Goal: Task Accomplishment & Management: Complete application form

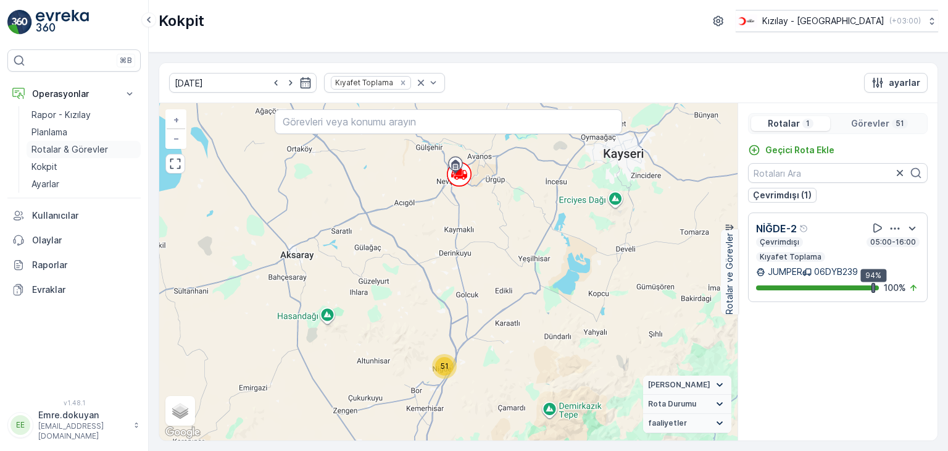
click at [72, 150] on p "Rotalar & Görevler" at bounding box center [69, 149] width 77 height 12
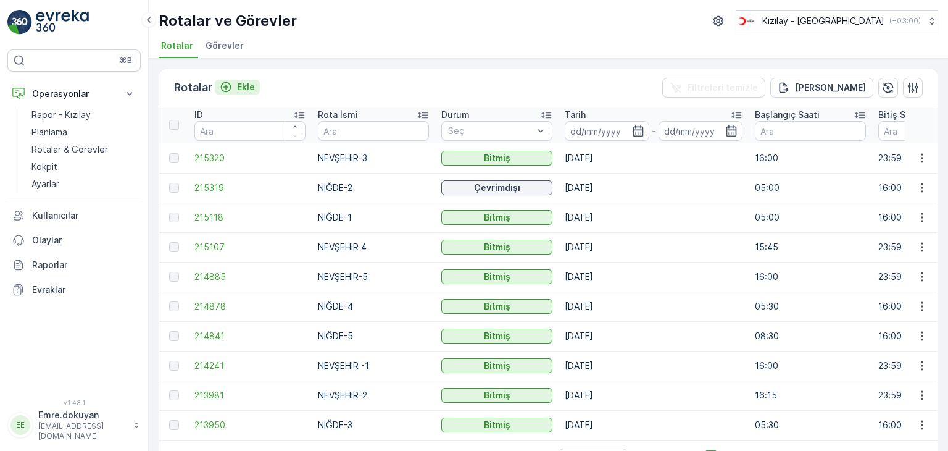
click at [241, 85] on p "Ekle" at bounding box center [246, 87] width 18 height 12
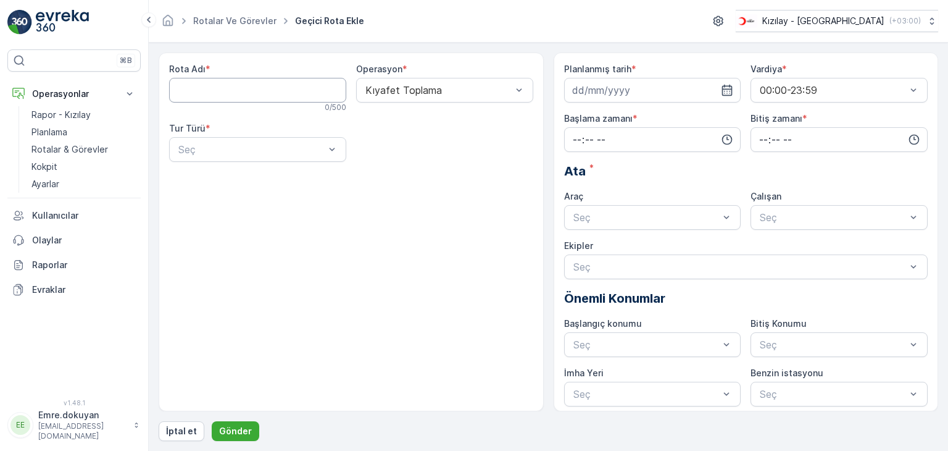
click at [264, 91] on Adı "Rota Adı" at bounding box center [257, 90] width 177 height 25
type Adı "NEVŞEHİR-2"
click at [420, 91] on div at bounding box center [438, 90] width 149 height 11
click at [405, 122] on span "Kıyafet Toplama" at bounding box center [402, 120] width 77 height 11
click at [242, 151] on div at bounding box center [251, 149] width 149 height 11
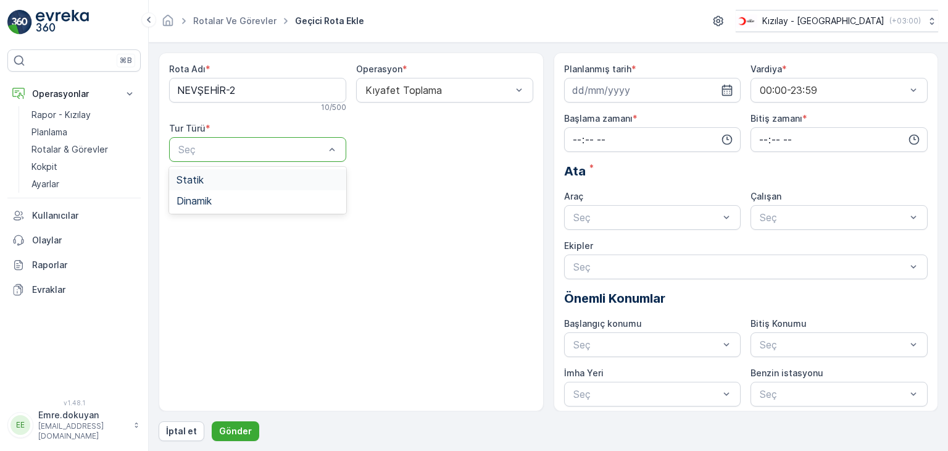
click at [213, 180] on div "Statik" at bounding box center [258, 179] width 162 height 11
click at [417, 151] on div at bounding box center [438, 149] width 149 height 11
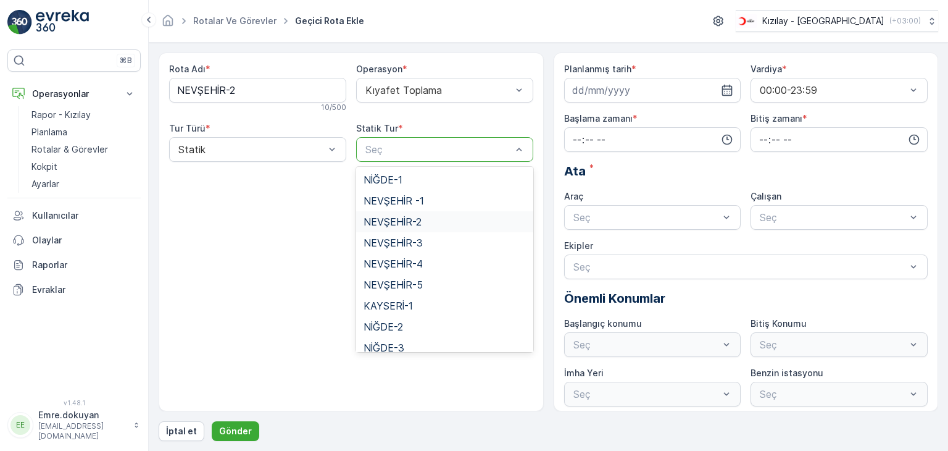
click at [398, 227] on span "NEVŞEHİR-2" at bounding box center [393, 221] width 58 height 11
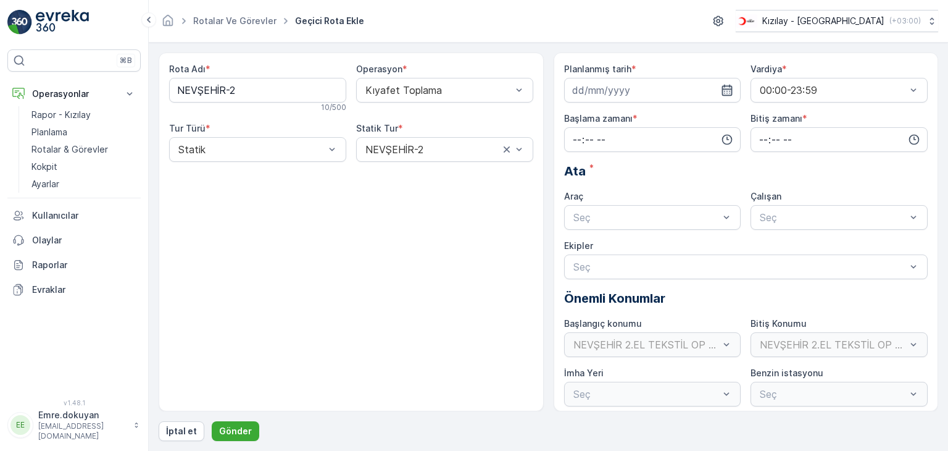
click at [726, 90] on icon "button" at bounding box center [727, 90] width 12 height 12
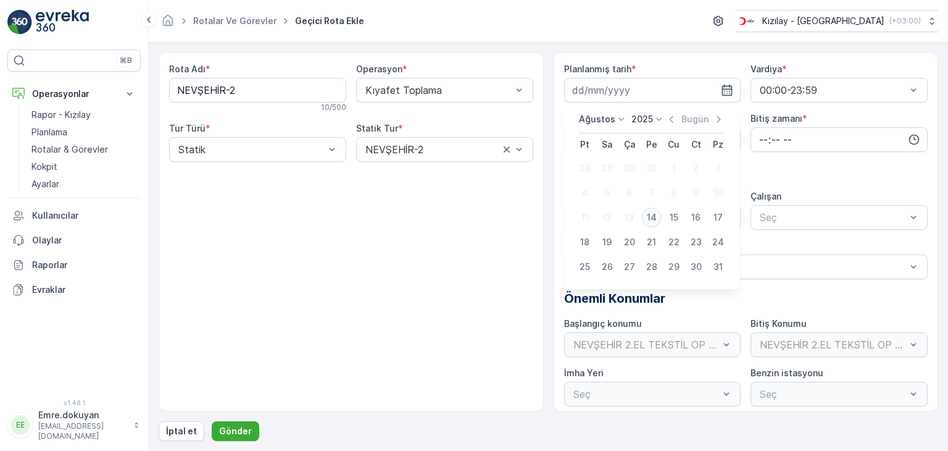
click at [650, 217] on div "14" at bounding box center [652, 217] width 20 height 20
type input "[DATE]"
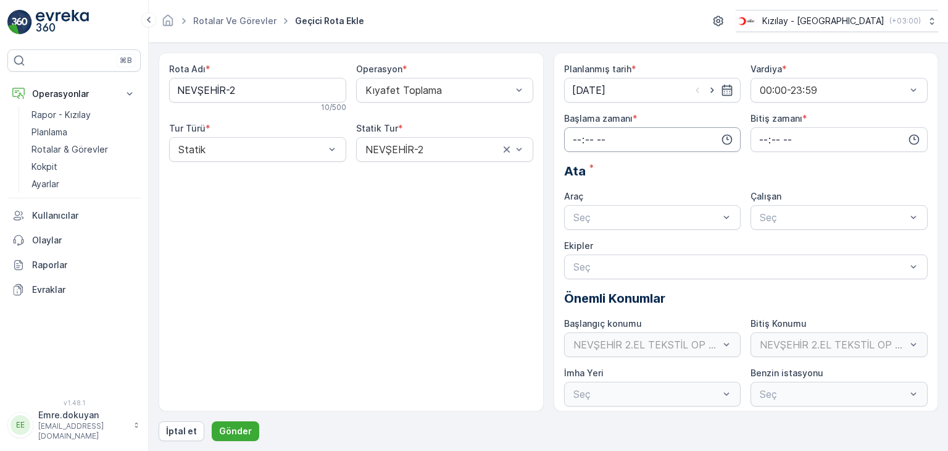
click at [573, 138] on input "time" at bounding box center [652, 139] width 177 height 25
click at [575, 238] on span "15" at bounding box center [577, 237] width 10 height 12
type input "15:00"
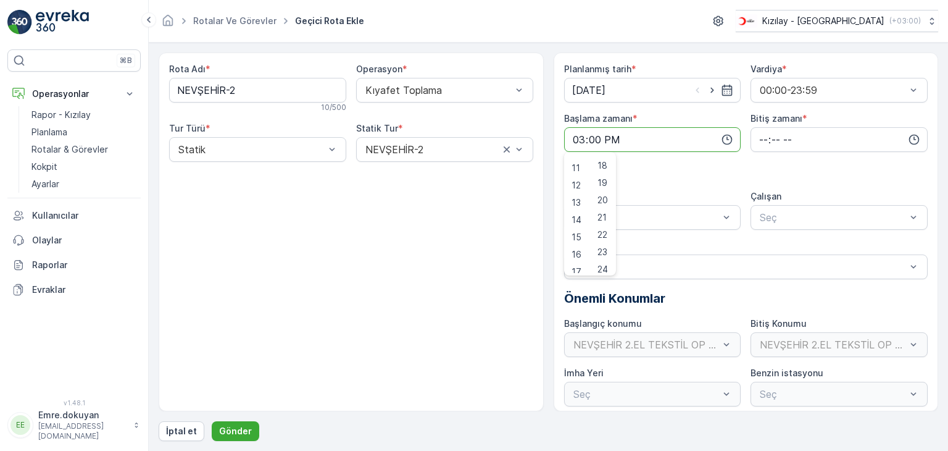
drag, startPoint x: 598, startPoint y: 175, endPoint x: 561, endPoint y: 208, distance: 49.4
drag, startPoint x: 561, startPoint y: 208, endPoint x: 760, endPoint y: 136, distance: 211.3
click at [760, 136] on input "time" at bounding box center [839, 139] width 177 height 25
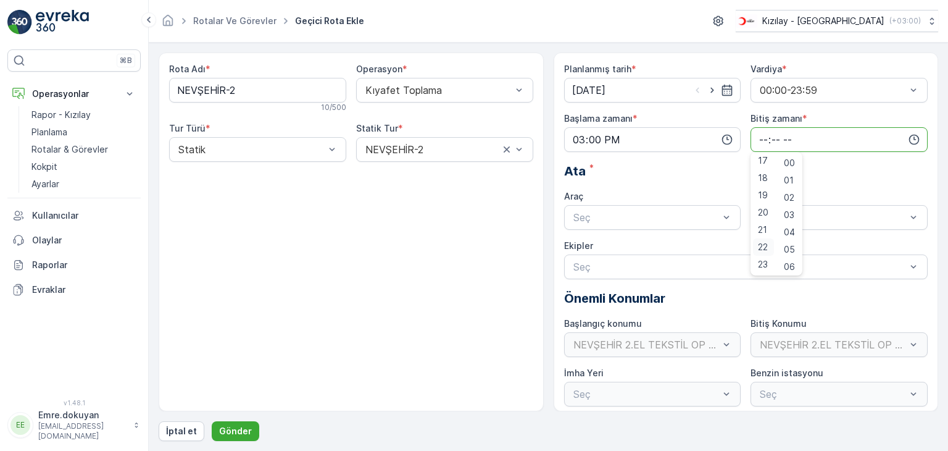
scroll to position [5, 0]
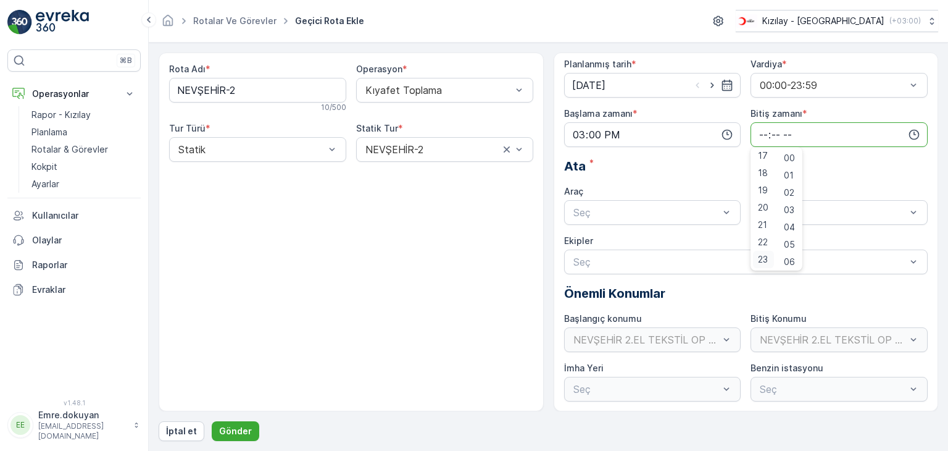
click at [765, 261] on span "23" at bounding box center [763, 259] width 10 height 12
click at [789, 261] on span "59" at bounding box center [789, 259] width 11 height 12
type input "23:59"
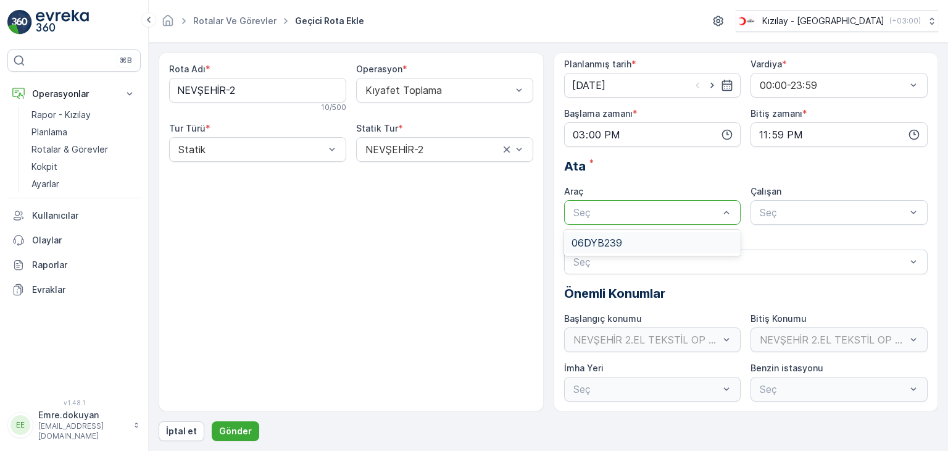
click at [643, 215] on div at bounding box center [646, 212] width 149 height 11
click at [636, 238] on div "06DYB239" at bounding box center [653, 242] width 162 height 11
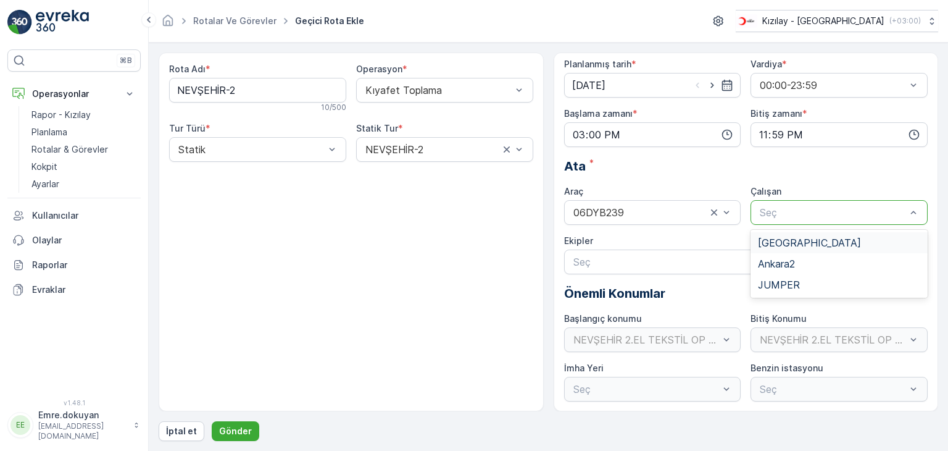
click at [811, 214] on div at bounding box center [833, 212] width 149 height 11
click at [790, 280] on span "JUMPER" at bounding box center [779, 284] width 42 height 11
click at [235, 428] on p "Gönder" at bounding box center [235, 431] width 33 height 12
